Goal: Navigation & Orientation: Find specific page/section

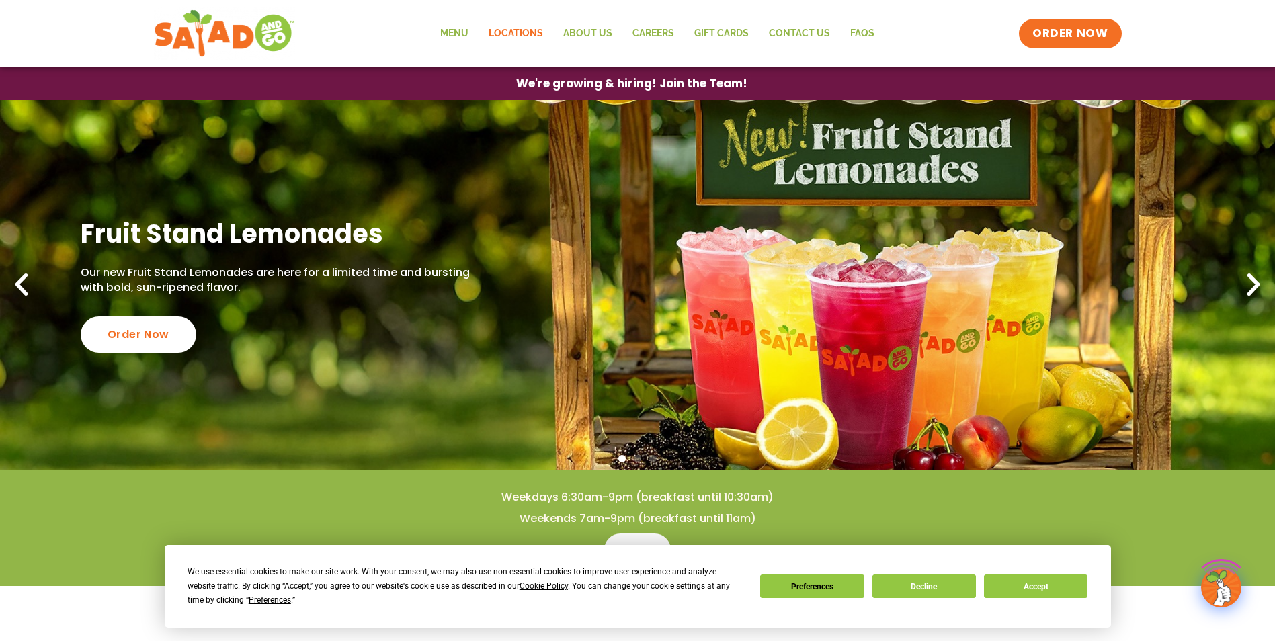
click at [518, 37] on link "Locations" at bounding box center [515, 33] width 75 height 31
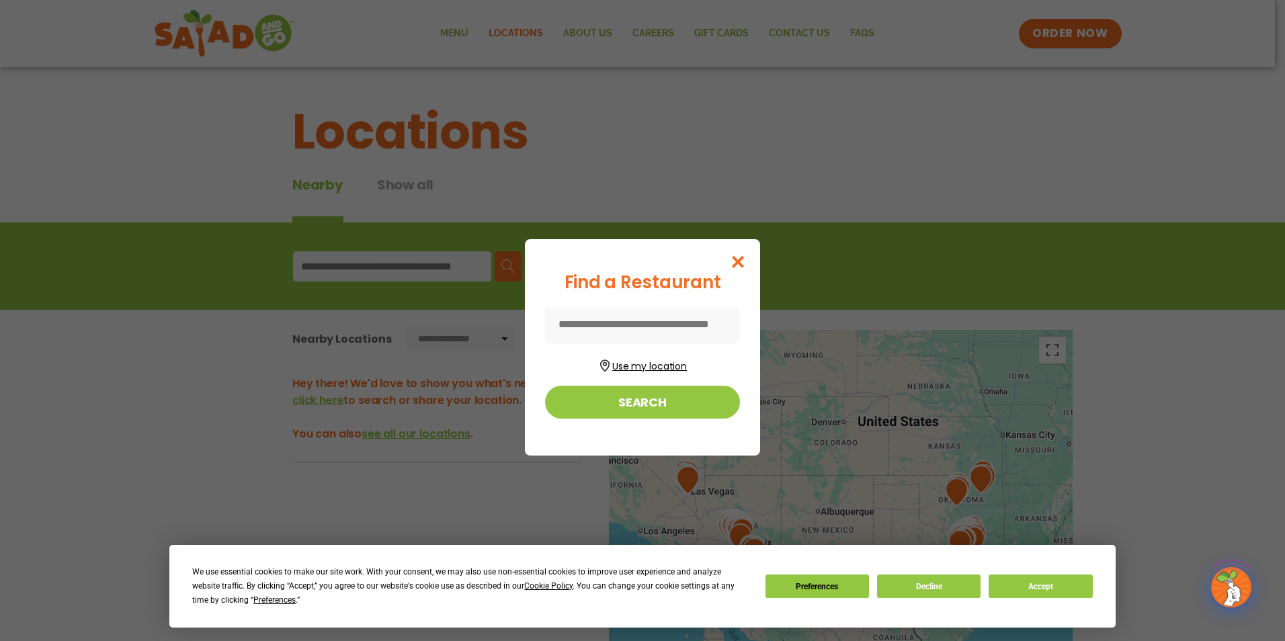
click at [657, 364] on button "Use my location" at bounding box center [642, 364] width 195 height 18
click at [652, 397] on button "Search" at bounding box center [642, 402] width 195 height 33
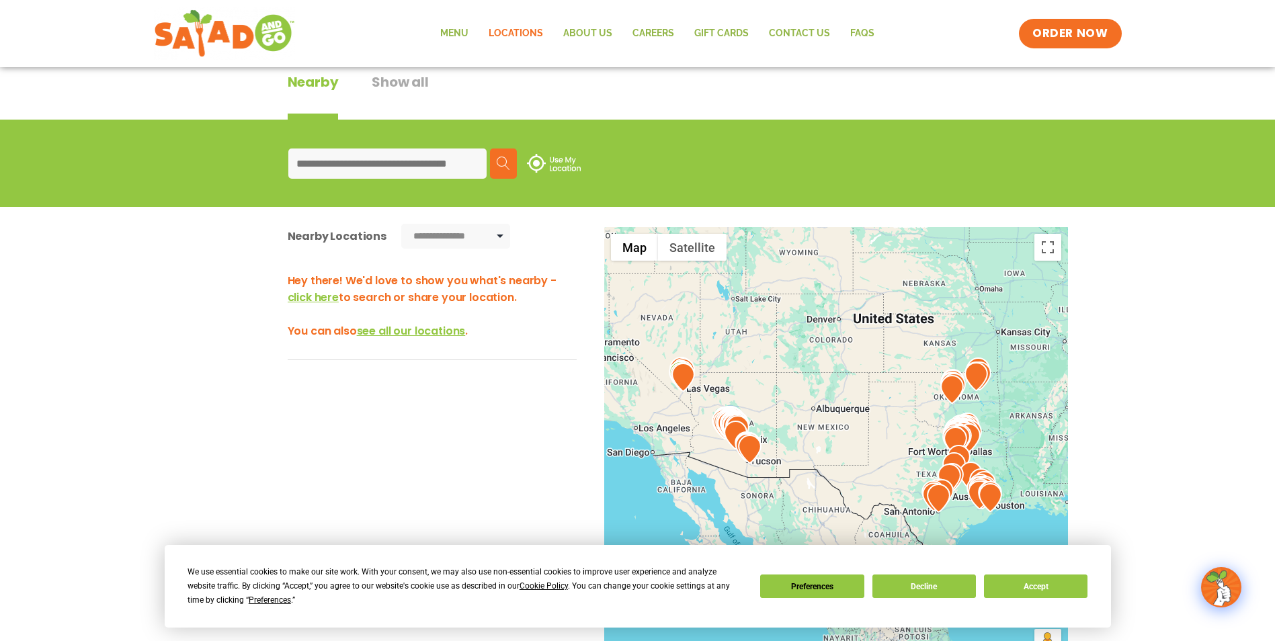
scroll to position [134, 0]
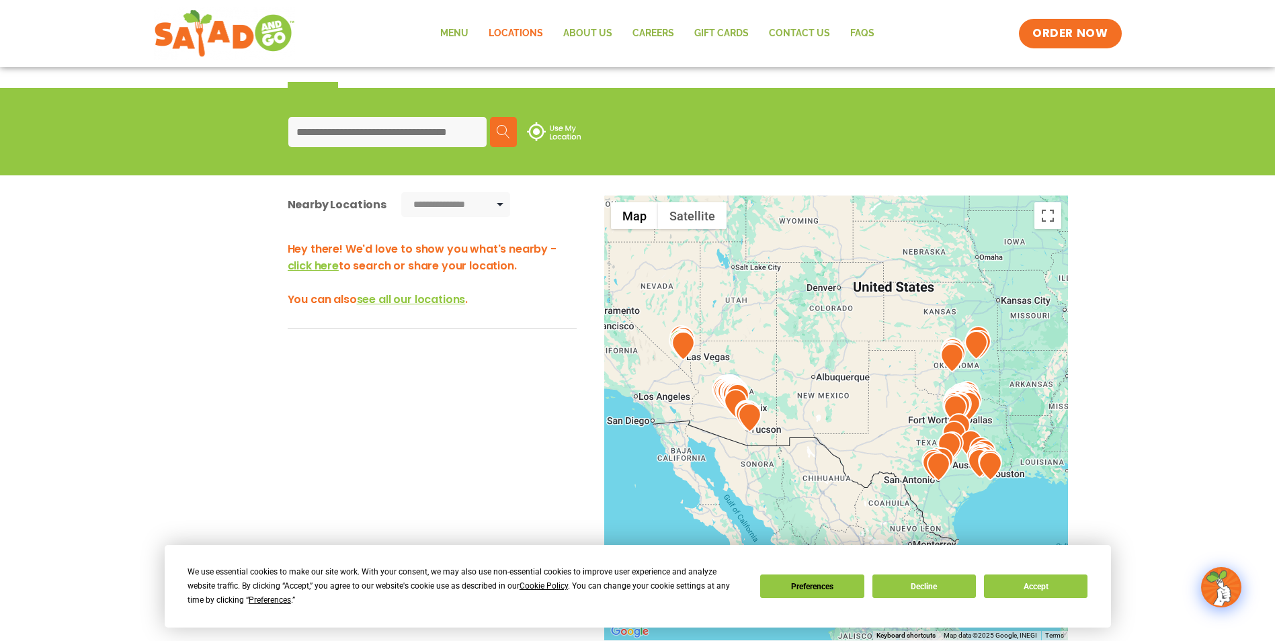
click at [395, 136] on input at bounding box center [387, 132] width 198 height 30
type input "*****"
click at [499, 128] on img at bounding box center [503, 131] width 13 height 13
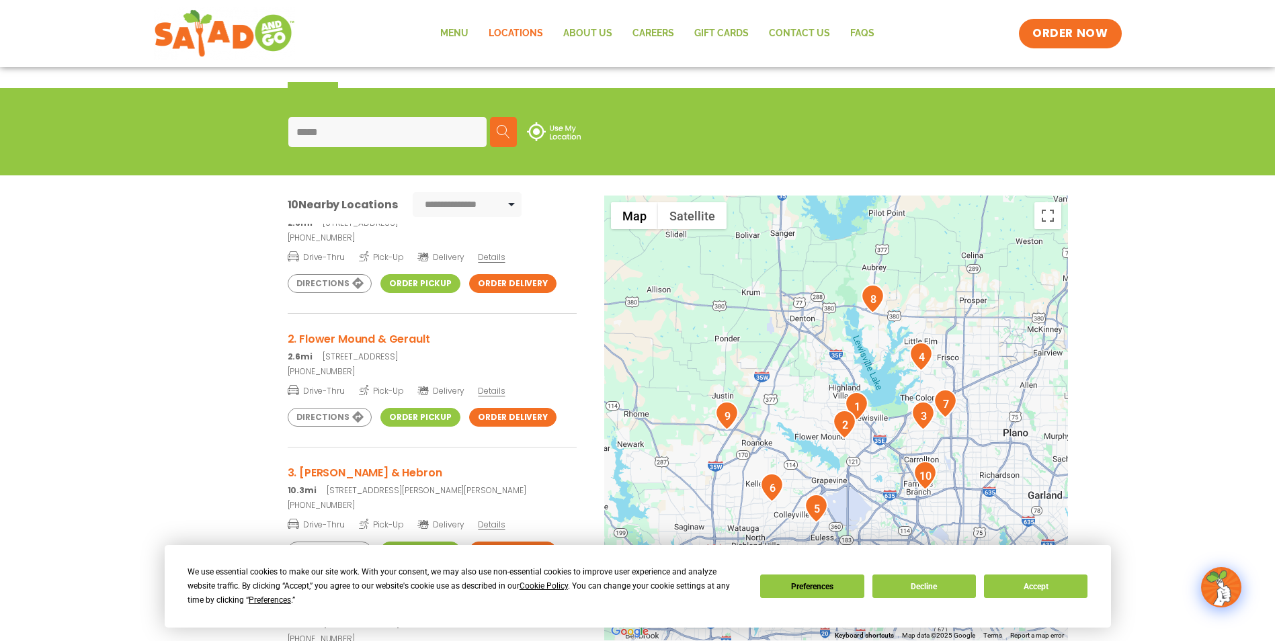
scroll to position [67, 0]
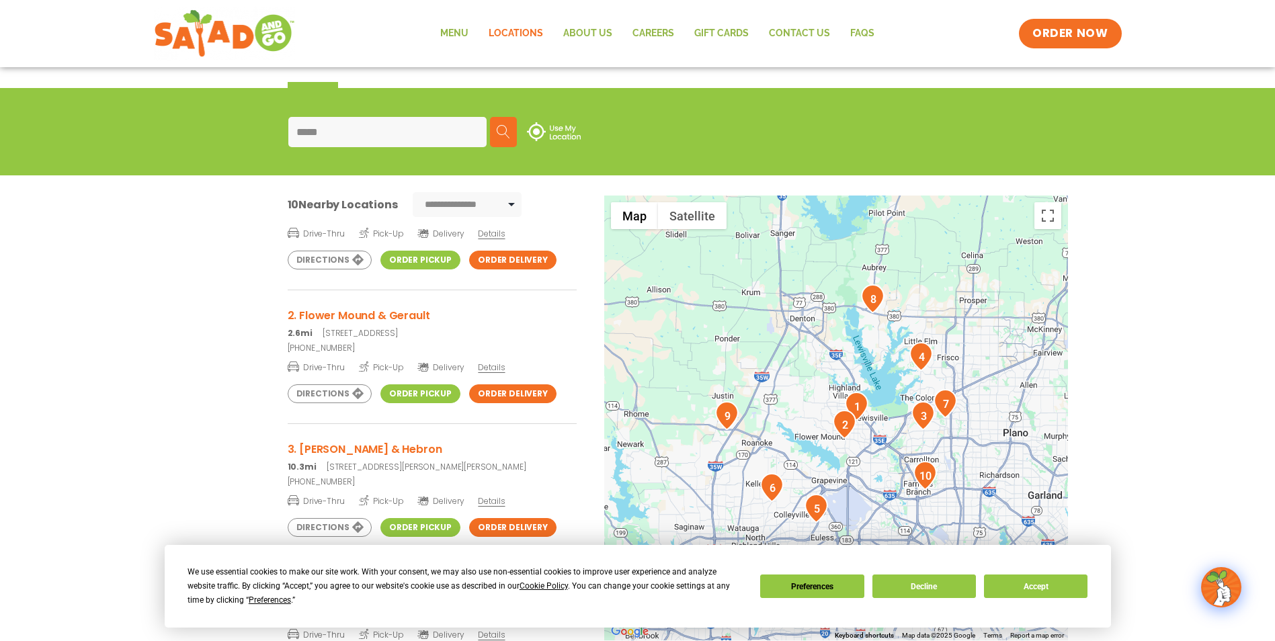
click at [337, 314] on h3 "2. Flower Mound & Gerault" at bounding box center [432, 315] width 289 height 17
